Goal: Information Seeking & Learning: Learn about a topic

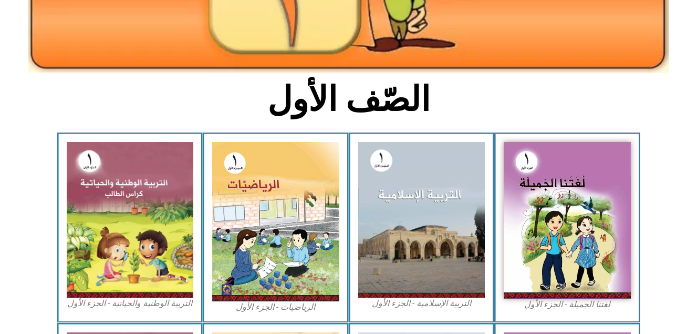
scroll to position [182, 0]
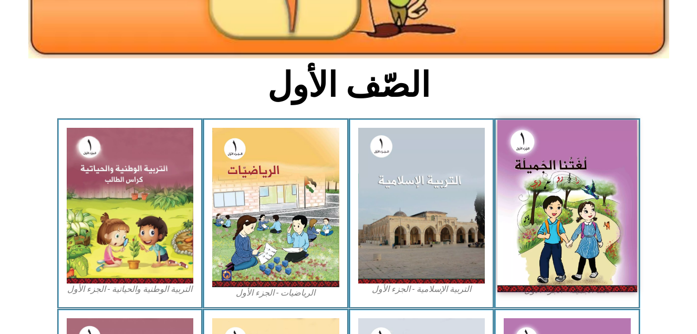
click at [571, 213] on img at bounding box center [568, 206] width 140 height 172
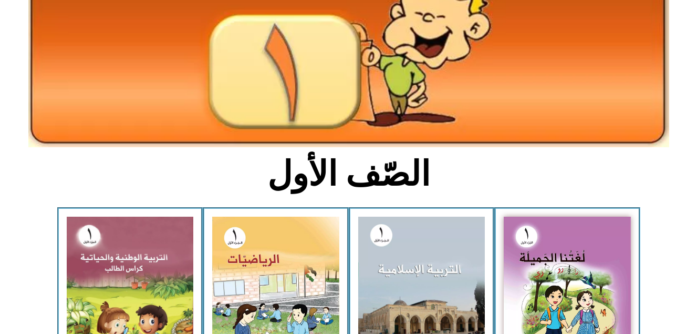
scroll to position [98, 0]
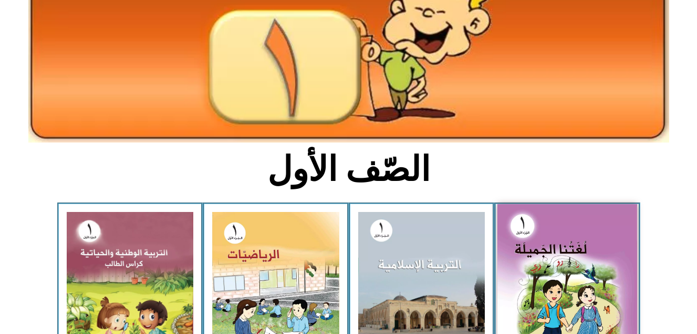
click at [580, 291] on img at bounding box center [568, 290] width 140 height 172
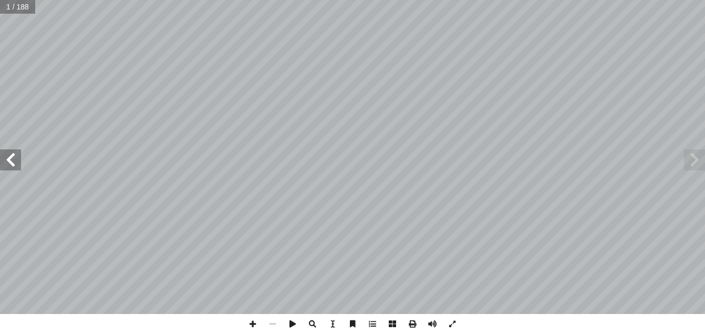
click at [13, 163] on span at bounding box center [10, 159] width 21 height 21
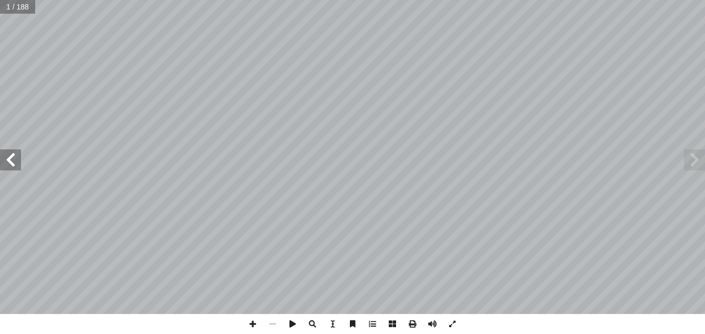
click at [13, 163] on span at bounding box center [10, 159] width 21 height 21
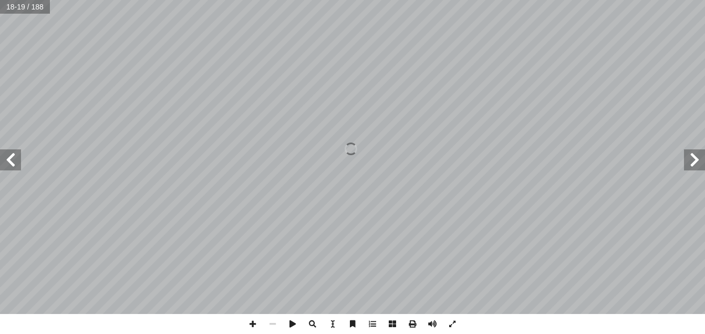
click at [13, 163] on span at bounding box center [10, 159] width 21 height 21
click at [252, 321] on span at bounding box center [253, 324] width 20 height 20
